Goal: Information Seeking & Learning: Learn about a topic

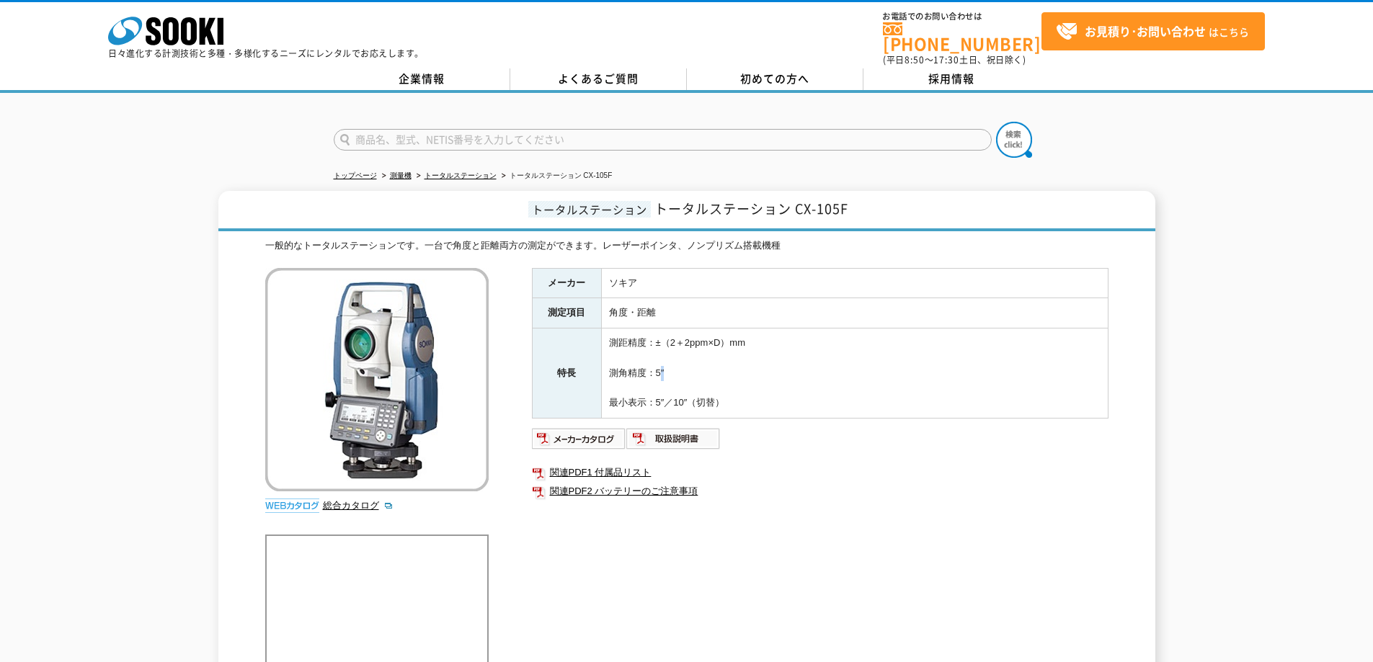
click at [659, 367] on td "測距精度：±（2＋2ppm×D）mm 測角精度：5″ 最小表示：5″／10″（切替）" at bounding box center [854, 374] width 507 height 90
click at [718, 365] on td "測距精度：±（2＋2ppm×D）mm 測角精度：5″ 最小表示：5″／10″（切替）" at bounding box center [854, 374] width 507 height 90
